Goal: Browse casually

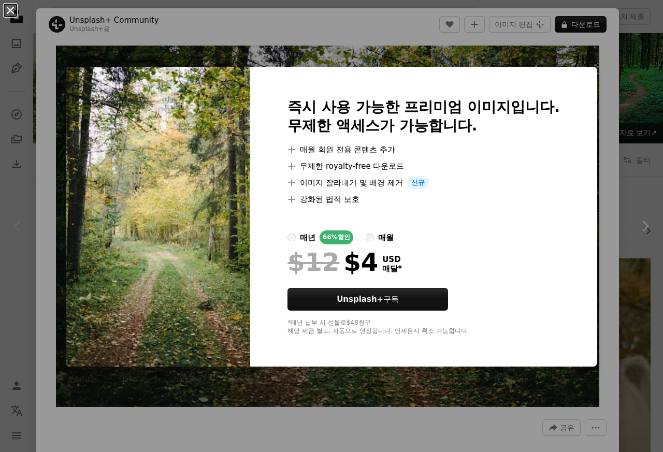
click at [10, 14] on button "An X shape" at bounding box center [10, 10] width 12 height 12
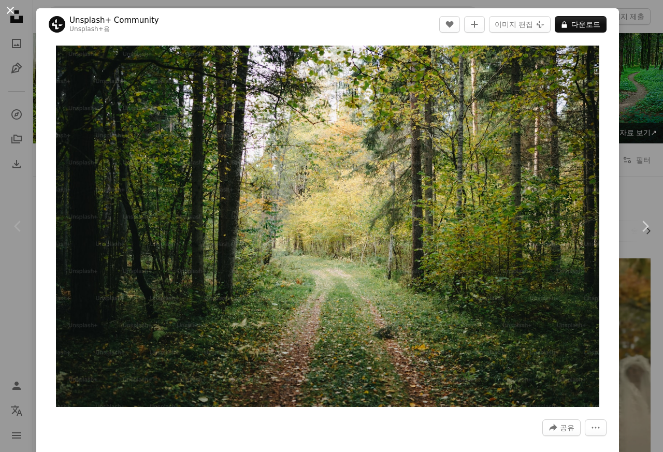
click at [9, 12] on button "An X shape" at bounding box center [10, 10] width 12 height 12
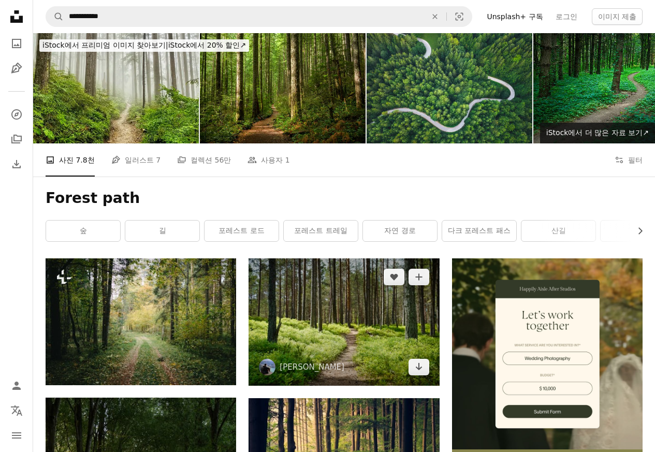
click at [301, 333] on img at bounding box center [343, 321] width 190 height 127
click at [321, 292] on img at bounding box center [343, 321] width 190 height 127
